Goal: Navigation & Orientation: Find specific page/section

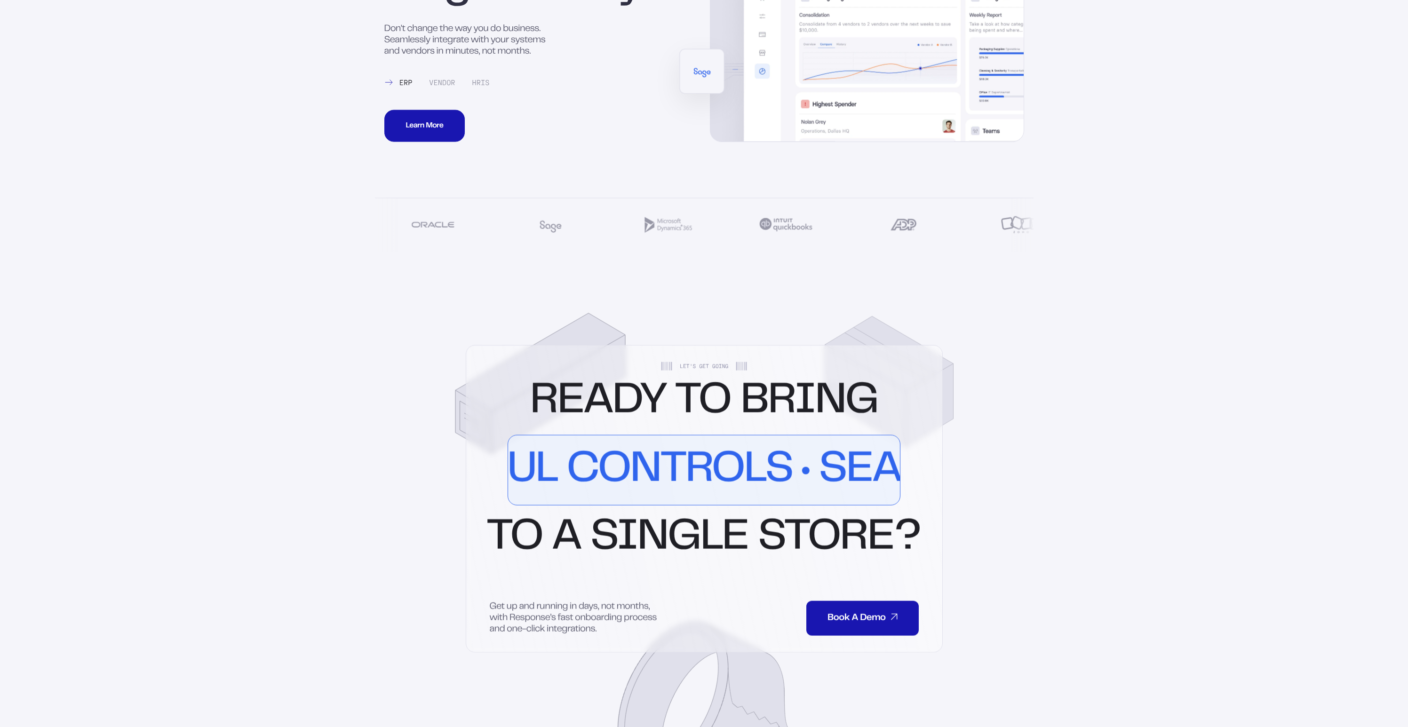
scroll to position [4354, 0]
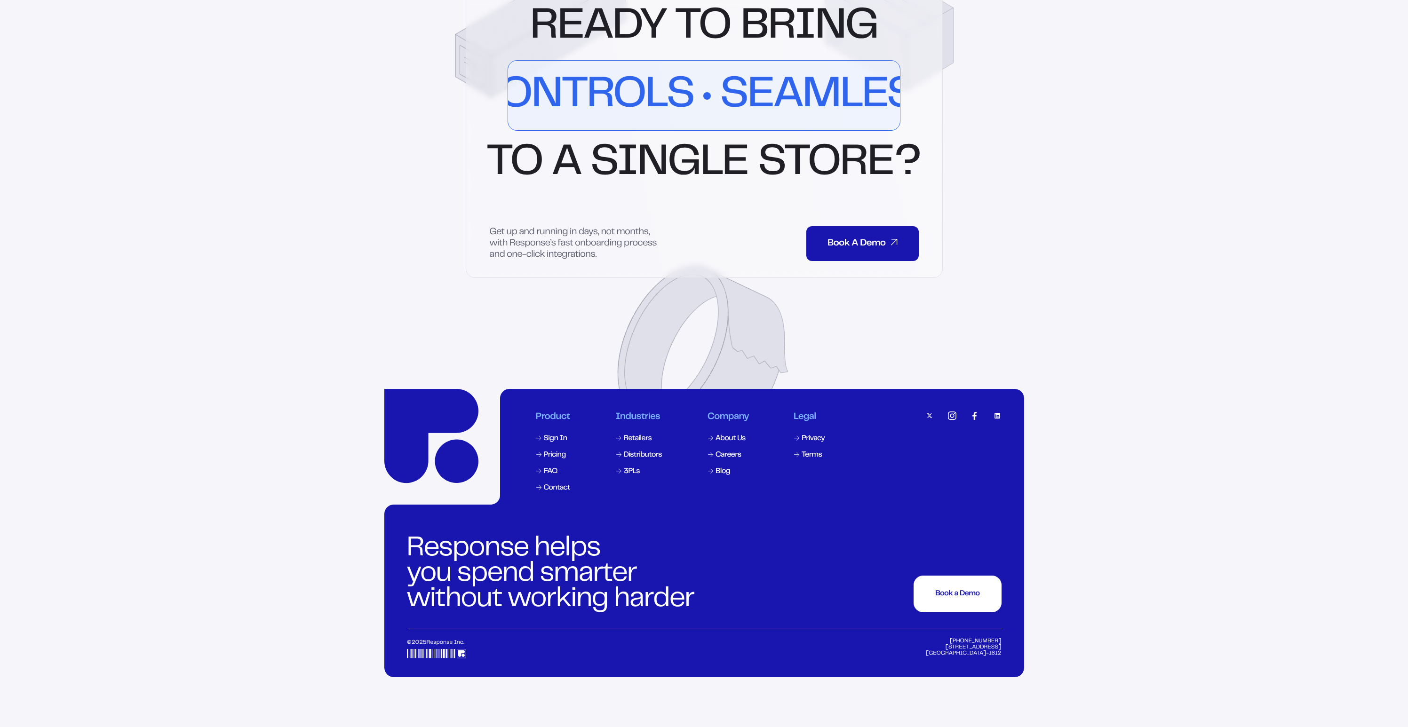
click at [808, 555] on div "Response helps you spend smarter without working harder Book a Demo Book a Demo…" at bounding box center [704, 561] width 595 height 136
click at [811, 459] on div "Terms" at bounding box center [812, 456] width 20 height 8
click at [852, 549] on div "Response helps you spend smarter without working harder Book a Demo Book a Demo…" at bounding box center [704, 560] width 595 height 136
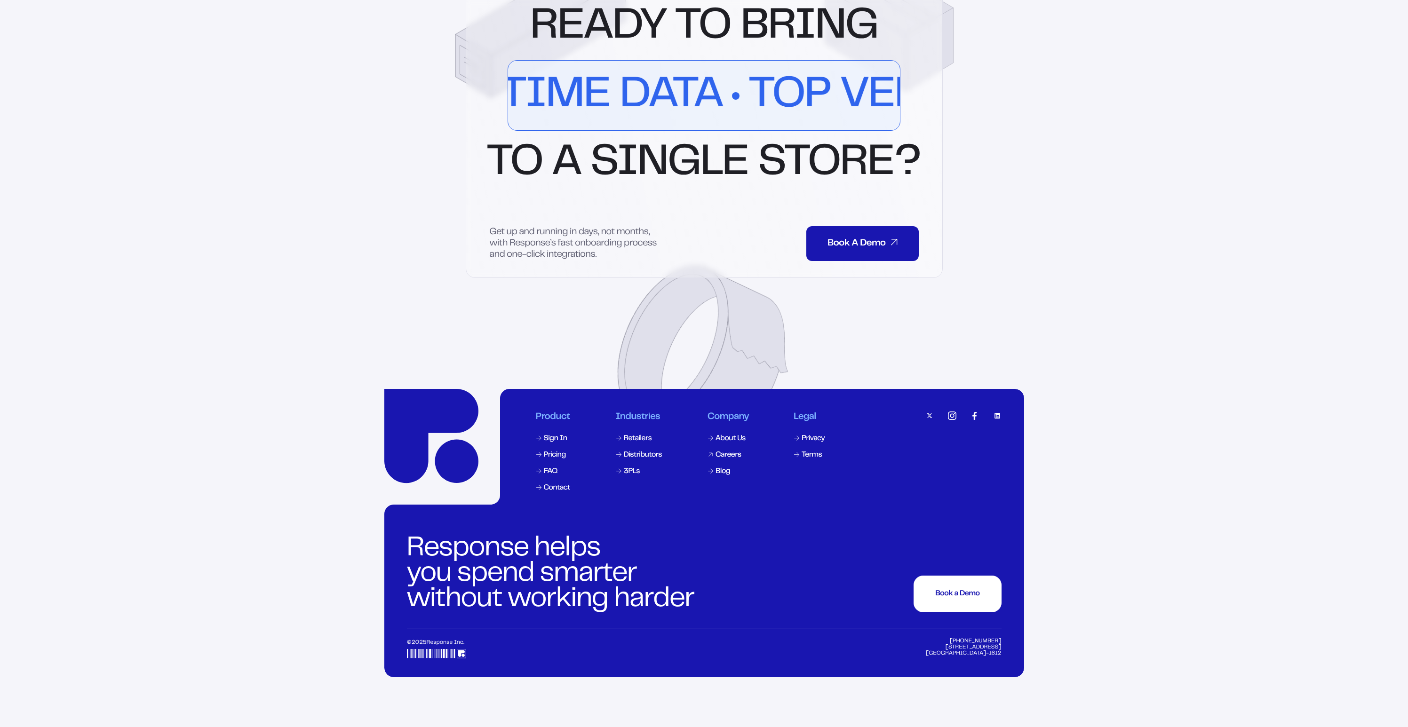
click at [721, 459] on div "Careers" at bounding box center [727, 456] width 25 height 8
